Goal: Task Accomplishment & Management: Complete application form

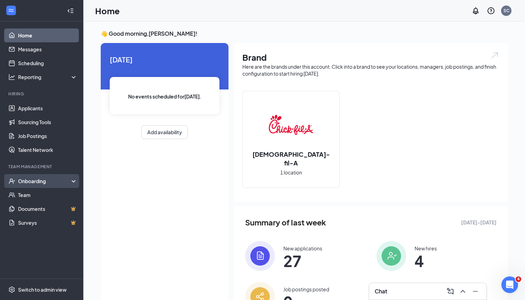
click at [41, 184] on div "Onboarding" at bounding box center [44, 181] width 53 height 7
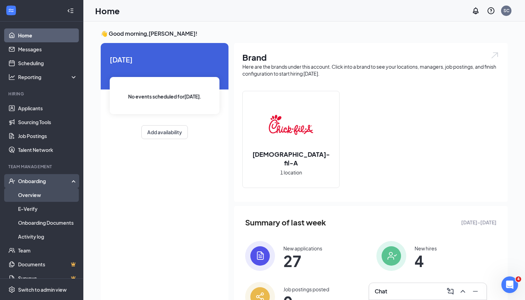
click at [39, 196] on link "Overview" at bounding box center [47, 195] width 59 height 14
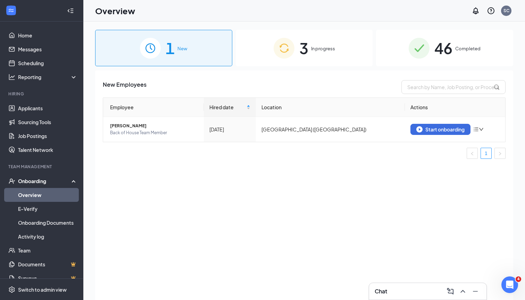
click at [324, 47] on span "In progress" at bounding box center [323, 48] width 24 height 7
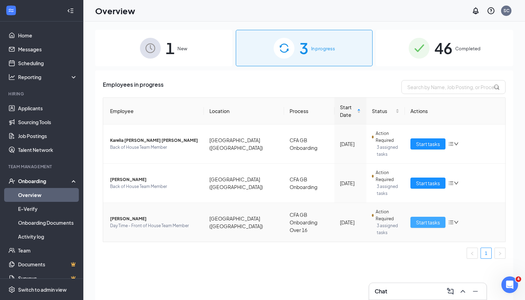
click at [431, 221] on span "Start tasks" at bounding box center [428, 223] width 24 height 8
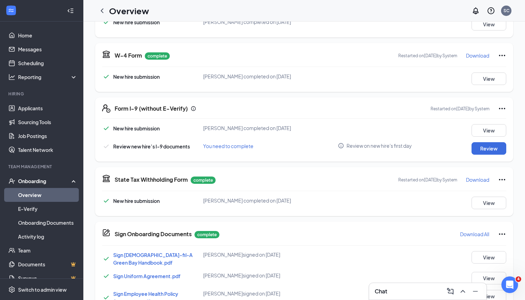
scroll to position [162, 0]
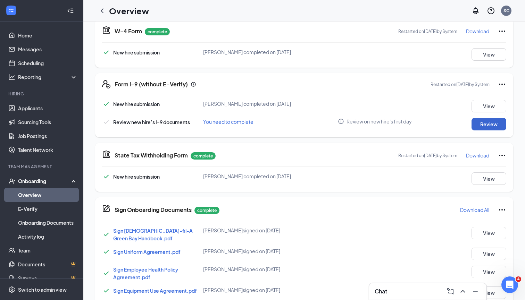
click at [487, 129] on button "Review" at bounding box center [488, 124] width 35 height 12
type input "[DATE]"
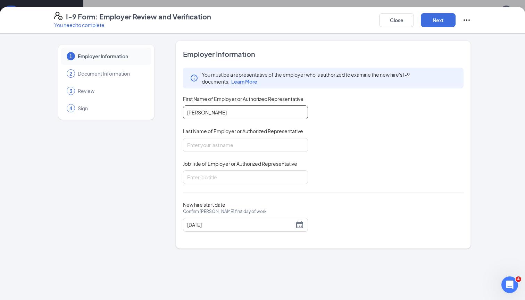
type input "[PERSON_NAME]"
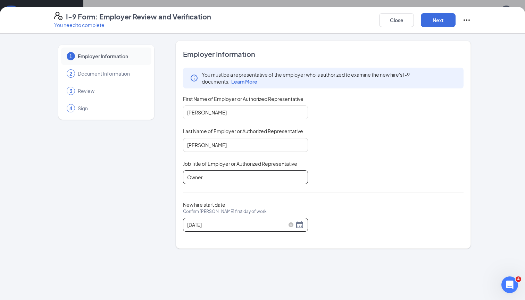
type input "Owner"
click at [300, 225] on div "[DATE]" at bounding box center [245, 225] width 117 height 8
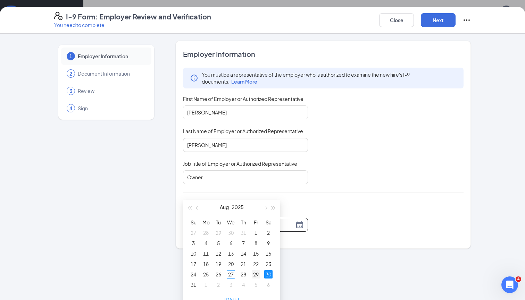
scroll to position [35, 0]
type input "[DATE]"
click at [256, 273] on div "29" at bounding box center [256, 272] width 8 height 8
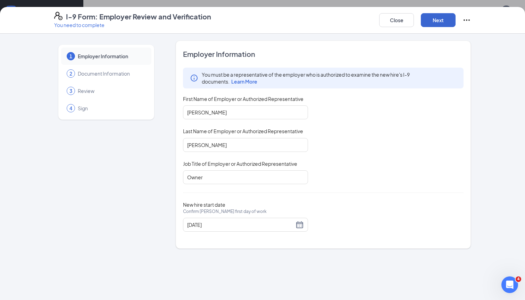
click at [441, 22] on button "Next" at bounding box center [438, 20] width 35 height 14
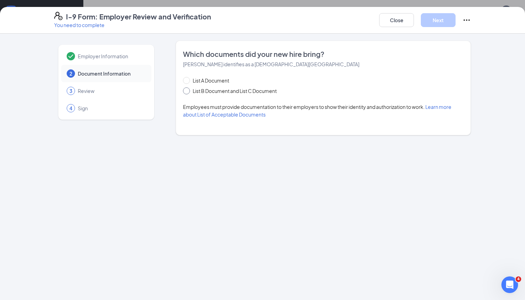
click at [234, 94] on span "List B Document and List C Document" at bounding box center [235, 91] width 90 height 8
click at [188, 92] on input "List B Document and List C Document" at bounding box center [185, 89] width 5 height 5
radio input "true"
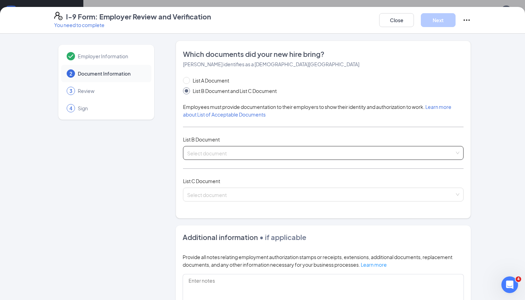
click at [235, 158] on span at bounding box center [320, 152] width 267 height 13
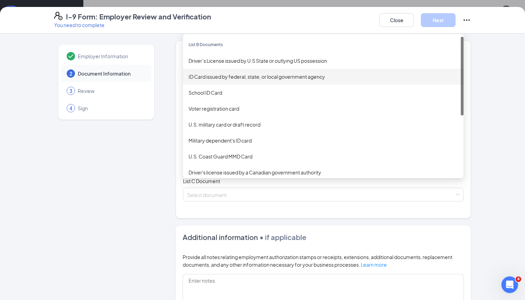
click at [242, 65] on div "Driver’s License issued by U.S State or outlying US possession" at bounding box center [323, 61] width 280 height 16
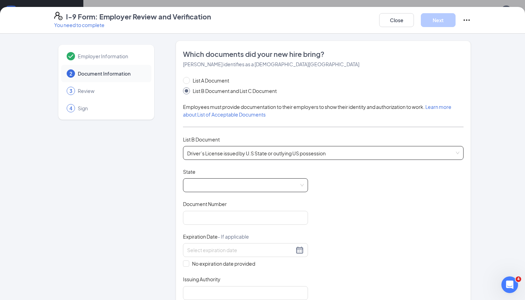
click at [254, 187] on span at bounding box center [245, 185] width 117 height 13
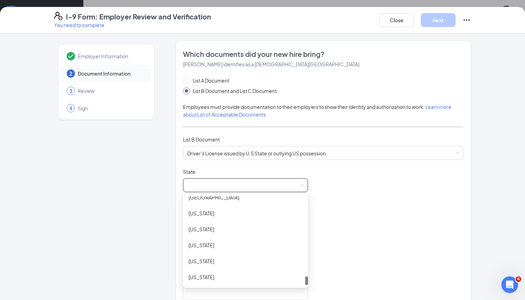
scroll to position [1, 0]
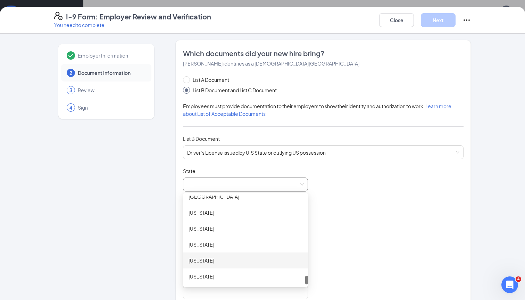
click at [213, 259] on div "[US_STATE]" at bounding box center [245, 261] width 114 height 8
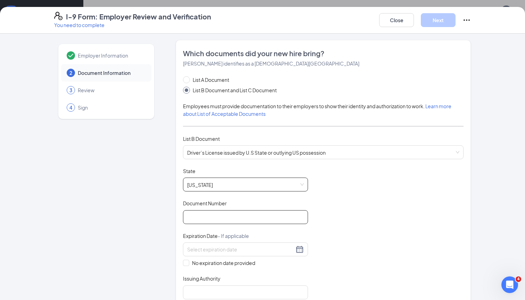
click at [222, 217] on input "Document Number" at bounding box center [245, 217] width 125 height 14
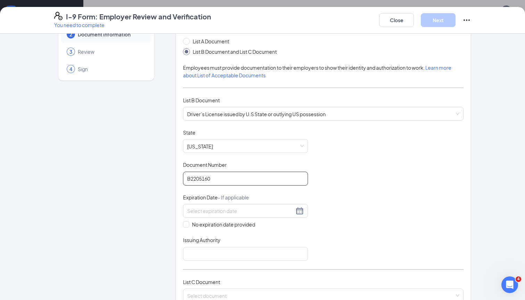
scroll to position [48, 0]
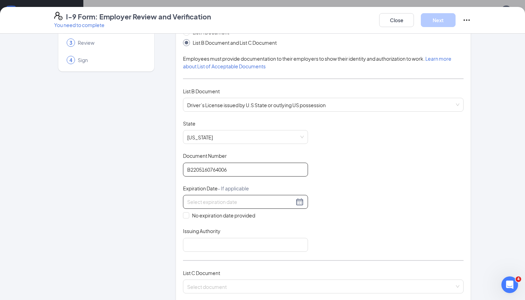
type input "B2205160764006"
click at [300, 200] on div at bounding box center [245, 202] width 117 height 8
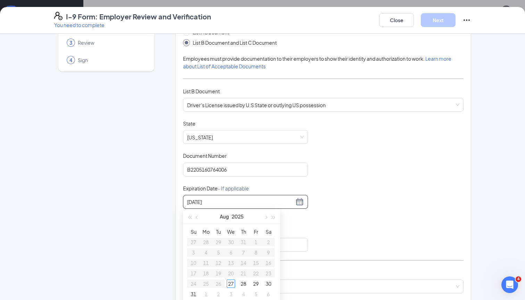
click at [205, 202] on input "[DATE]" at bounding box center [240, 202] width 107 height 8
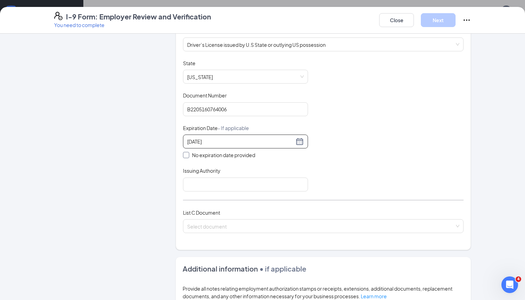
scroll to position [114, 0]
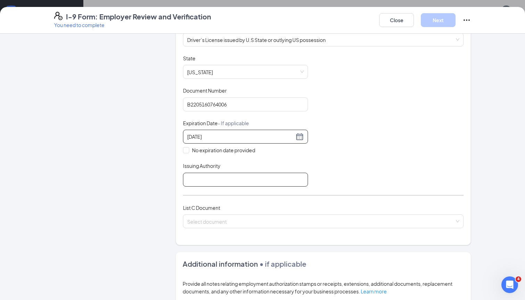
type input "[DATE]"
click at [268, 181] on input "Issuing Authority" at bounding box center [245, 180] width 125 height 14
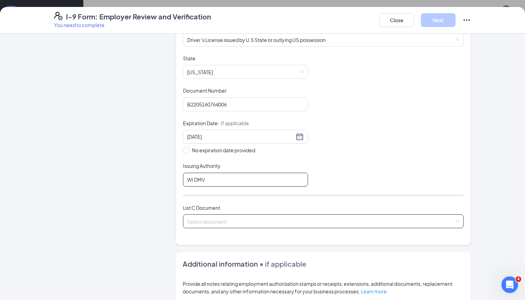
type input "WI DMV"
click at [257, 222] on input "search" at bounding box center [320, 220] width 267 height 10
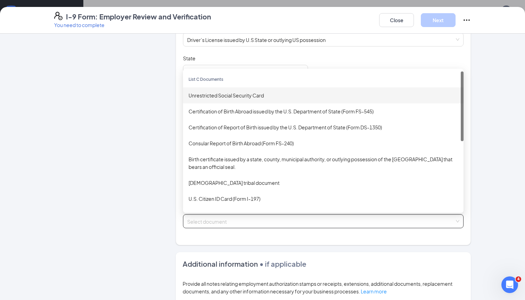
click at [246, 97] on div "Unrestricted Social Security Card" at bounding box center [322, 96] width 269 height 8
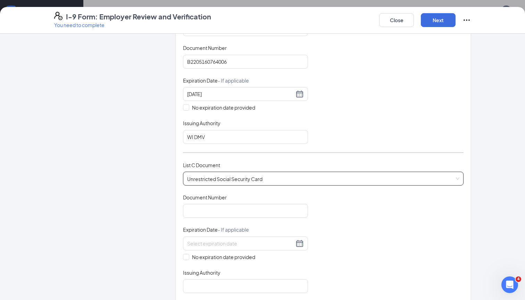
scroll to position [161, 0]
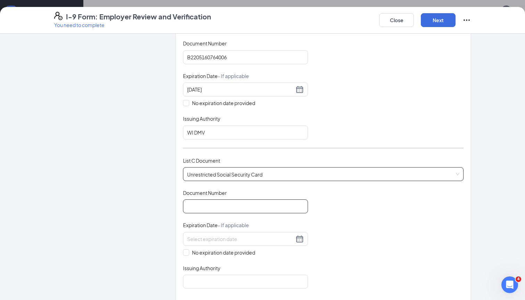
click at [232, 200] on input "Document Number" at bounding box center [245, 207] width 125 height 14
type input "756058916"
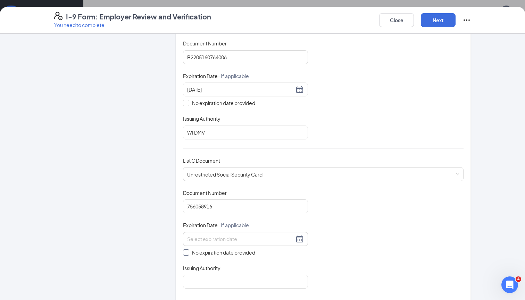
click at [185, 252] on input "No expiration date provided" at bounding box center [185, 252] width 5 height 5
checkbox input "true"
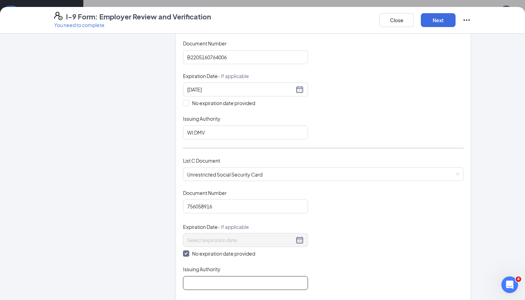
click at [202, 277] on input "Issuing Authority" at bounding box center [245, 283] width 125 height 14
type input "Social Security Administration"
click at [442, 23] on button "Next" at bounding box center [438, 20] width 35 height 14
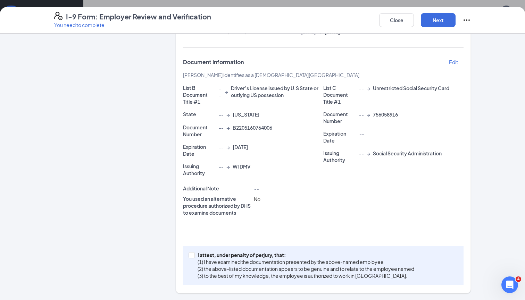
scroll to position [90, 0]
click at [193, 254] on input "I attest, under penalty of [PERSON_NAME], that: (1) I have examined the documen…" at bounding box center [190, 254] width 5 height 5
checkbox input "true"
click at [439, 21] on button "Next" at bounding box center [438, 20] width 35 height 14
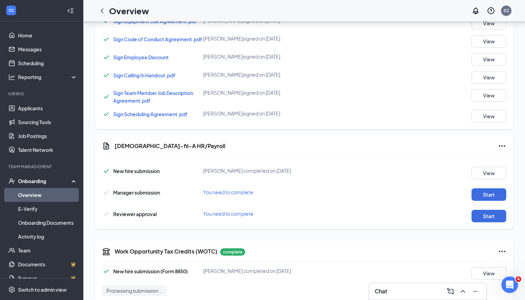
scroll to position [410, 0]
click at [485, 195] on button "Start" at bounding box center [488, 195] width 35 height 12
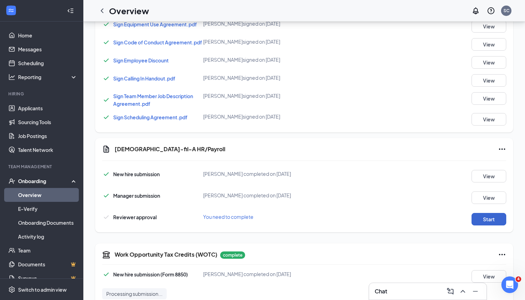
click at [487, 220] on button "Start" at bounding box center [488, 219] width 35 height 12
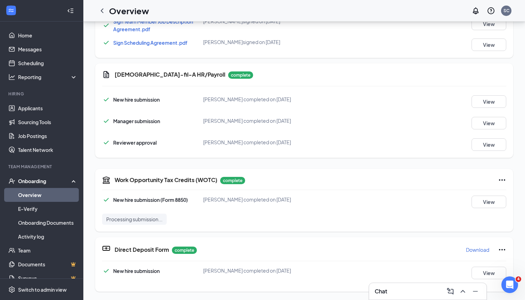
scroll to position [0, 0]
